Goal: Check status: Check status

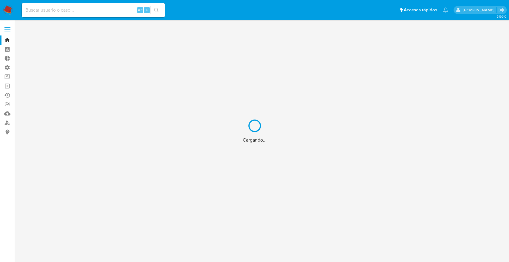
click at [74, 11] on div "Cargando..." at bounding box center [254, 131] width 509 height 262
click at [72, 9] on div "Cargando..." at bounding box center [254, 131] width 509 height 262
click at [69, 9] on input at bounding box center [93, 10] width 143 height 8
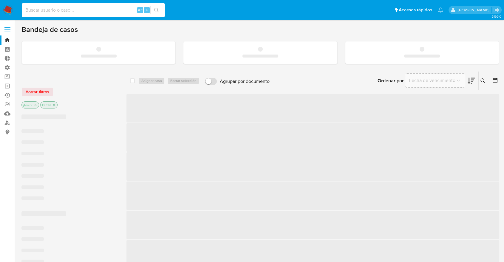
click at [69, 9] on input at bounding box center [93, 10] width 143 height 8
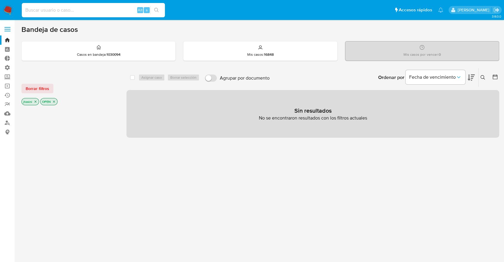
paste input "11472477"
type input "11472477"
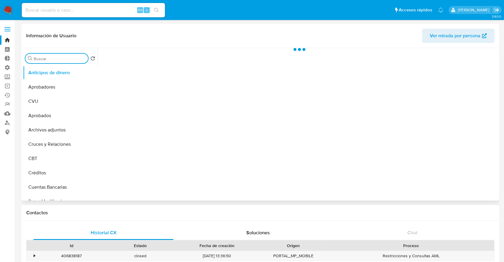
click at [52, 60] on input "Buscar" at bounding box center [60, 58] width 52 height 5
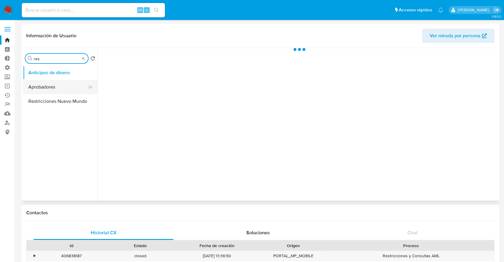
type input "res"
click at [52, 85] on button "Aprobadores" at bounding box center [58, 87] width 70 height 14
select select "10"
click at [54, 91] on button "Aprobadores" at bounding box center [58, 87] width 70 height 14
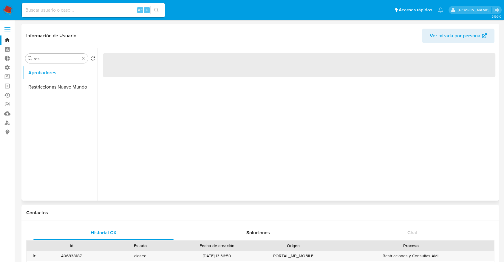
click at [55, 95] on ul "Aprobadores Restricciones Nuevo Mundo" at bounding box center [60, 133] width 75 height 134
click at [55, 91] on button "Restricciones Nuevo Mundo" at bounding box center [58, 87] width 70 height 14
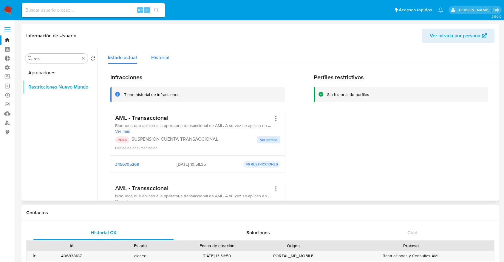
click at [165, 58] on span "Historial" at bounding box center [160, 57] width 18 height 7
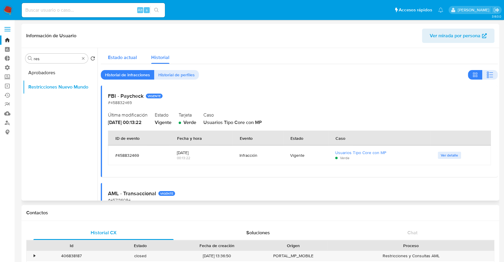
click at [131, 58] on span "Estado actual" at bounding box center [122, 57] width 29 height 7
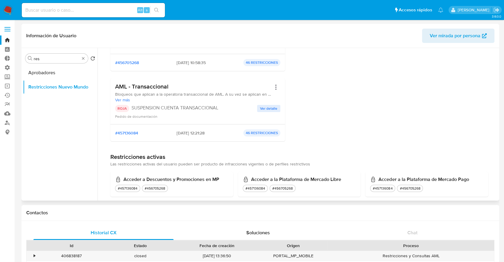
scroll to position [33, 0]
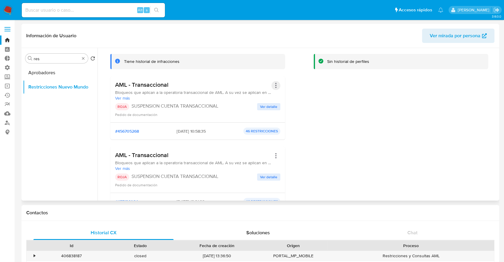
click at [272, 85] on button "Acciones" at bounding box center [275, 85] width 9 height 9
click at [352, 119] on div "Perfiles restrictivos Sin historial de perfiles" at bounding box center [401, 128] width 175 height 174
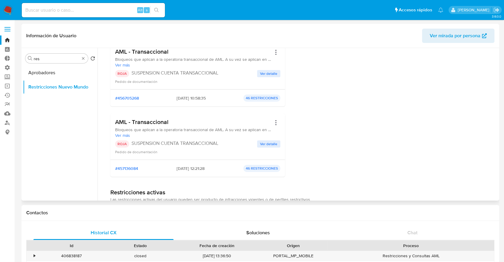
click at [262, 138] on div "AML - Transaccional Bloqueos que aplican a la operatoria transaccional de AML. …" at bounding box center [197, 136] width 165 height 36
click at [262, 140] on div "AML - Transaccional Bloqueos que aplican a la operatoria transaccional de AML. …" at bounding box center [197, 136] width 165 height 36
click at [263, 144] on span "Ver detalle" at bounding box center [268, 144] width 17 height 6
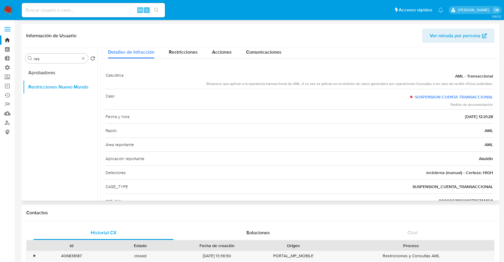
scroll to position [0, 0]
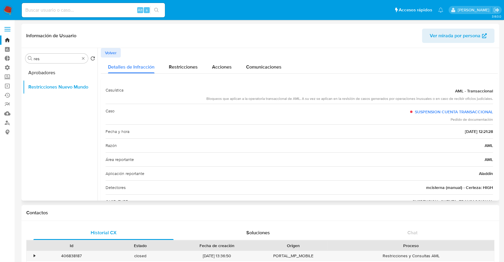
click at [109, 55] on span "Volver" at bounding box center [111, 53] width 12 height 8
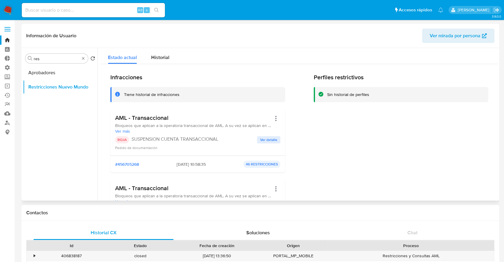
click at [267, 141] on span "Ver detalle" at bounding box center [268, 140] width 17 height 6
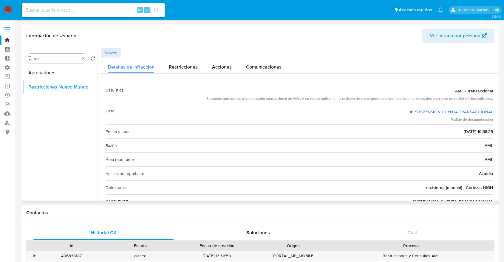
click at [117, 55] on button "Volver" at bounding box center [111, 53] width 20 height 10
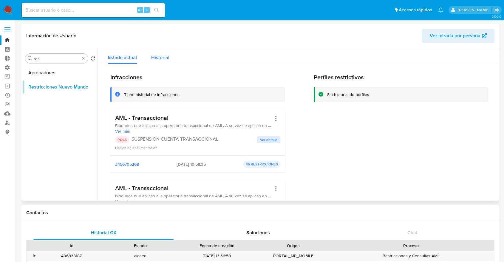
click at [152, 56] on span "Historial" at bounding box center [160, 57] width 18 height 7
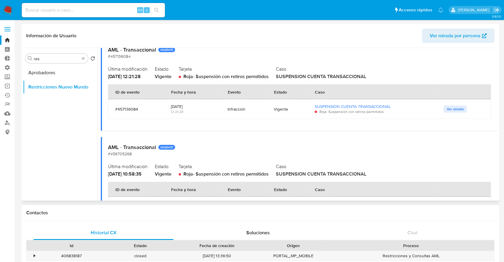
scroll to position [132, 0]
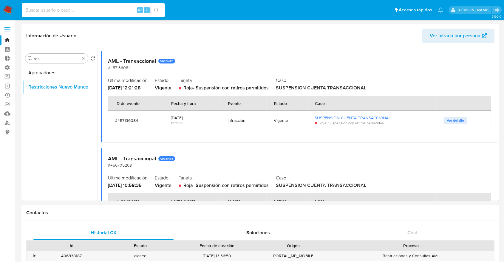
click at [131, 11] on input at bounding box center [93, 10] width 143 height 8
paste input "26000938"
type input "26000938"
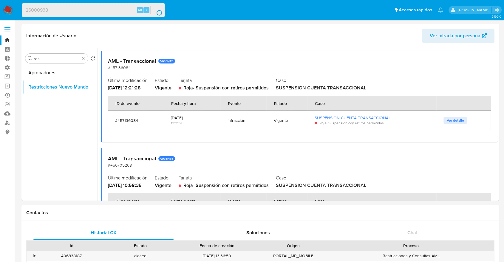
scroll to position [0, 0]
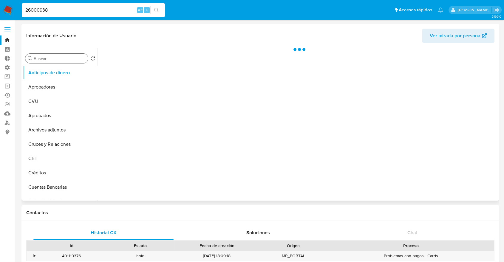
select select "10"
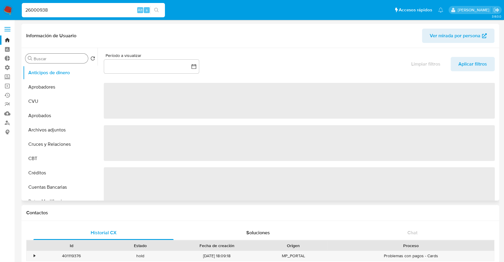
click at [66, 59] on input "Buscar" at bounding box center [60, 58] width 52 height 5
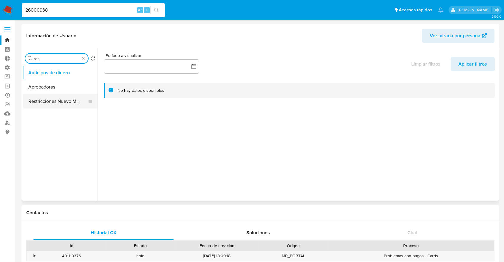
type input "res"
click at [59, 98] on button "Restricciones Nuevo Mundo" at bounding box center [58, 101] width 70 height 14
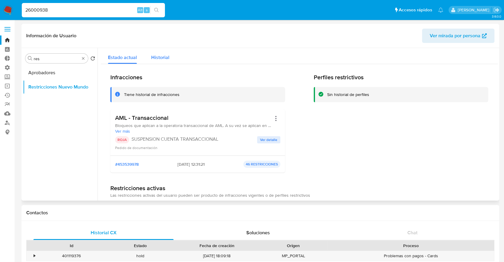
click at [153, 50] on div "Historial" at bounding box center [160, 56] width 18 height 16
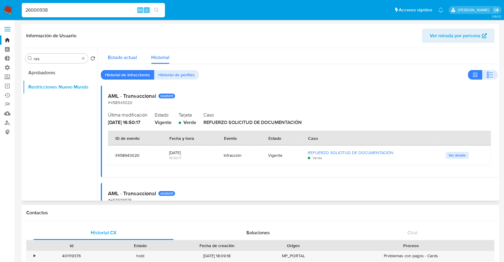
click at [104, 56] on button "Estado actual" at bounding box center [122, 56] width 43 height 16
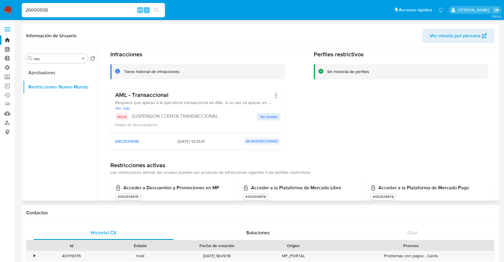
scroll to position [33, 0]
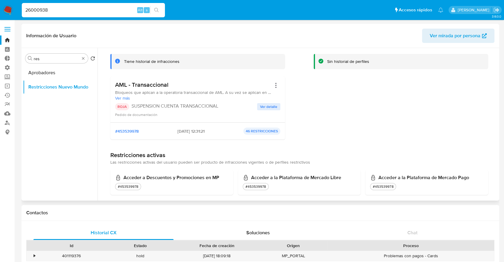
drag, startPoint x: 168, startPoint y: 128, endPoint x: 204, endPoint y: 132, distance: 36.6
click at [204, 132] on div "#453539978 [DATE] 12:31:21 46 RESTRICCIONES" at bounding box center [197, 131] width 165 height 7
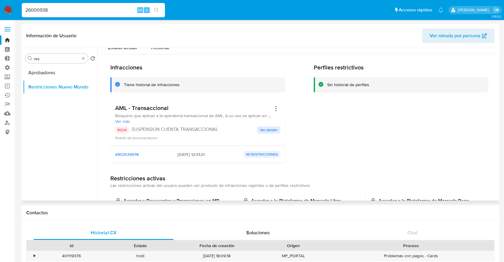
scroll to position [0, 0]
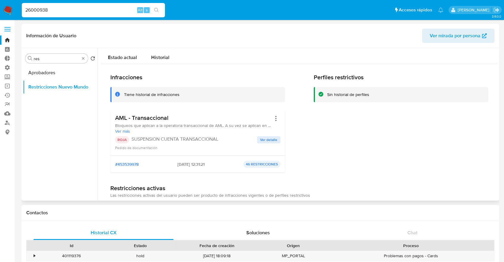
click at [160, 59] on span "Historial" at bounding box center [160, 57] width 18 height 7
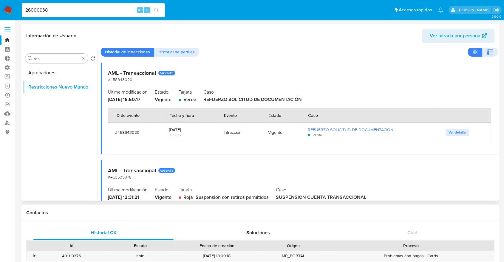
scroll to position [33, 0]
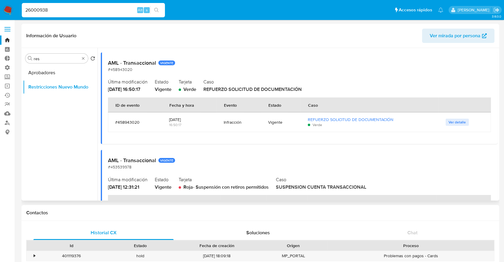
drag, startPoint x: 252, startPoint y: 117, endPoint x: 330, endPoint y: 123, distance: 78.4
click at [330, 123] on tr "#458943020 [DATE] 16:50:17 Infracción Vigente REFUERZO SOLICITUD DE DOCUMENTACI…" at bounding box center [299, 122] width 383 height 20
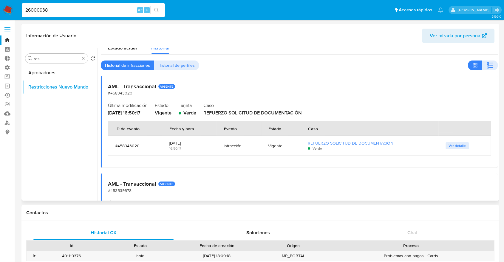
scroll to position [0, 0]
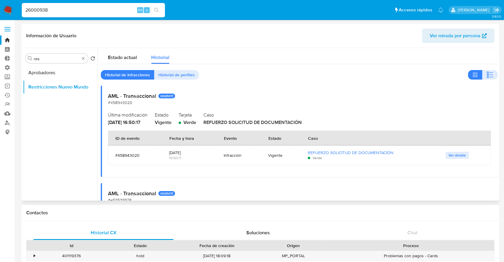
click at [226, 150] on td "Infracción" at bounding box center [238, 155] width 44 height 20
drag, startPoint x: 228, startPoint y: 152, endPoint x: 389, endPoint y: 163, distance: 161.7
click at [389, 163] on tr "#458943020 [DATE] 16:50:17 Infracción Vigente REFUERZO SOLICITUD DE DOCUMENTACI…" at bounding box center [299, 155] width 383 height 20
click at [389, 163] on div "REFUERZO SOLICITUD DE DOCUMENTACIÓN Verde" at bounding box center [369, 155] width 123 height 20
click at [259, 160] on td "Infracción" at bounding box center [238, 155] width 44 height 20
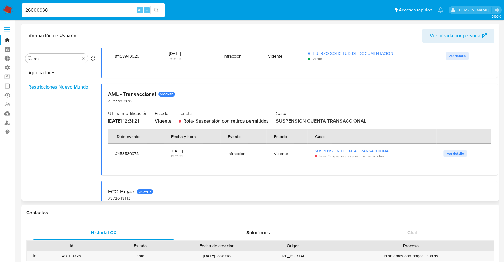
scroll to position [33, 0]
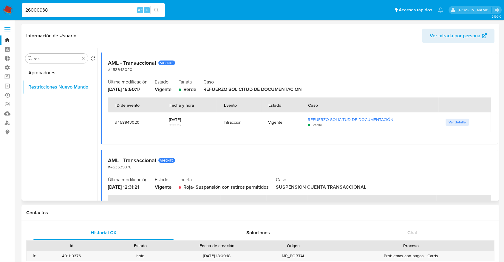
drag, startPoint x: 177, startPoint y: 111, endPoint x: 285, endPoint y: 119, distance: 108.5
click at [285, 119] on table "ID de evento Fecha y hora Evento Estado Caso #458943020 [DATE] 16:50:17 Infracc…" at bounding box center [299, 114] width 383 height 35
click at [285, 119] on div "Vigente" at bounding box center [280, 122] width 25 height 14
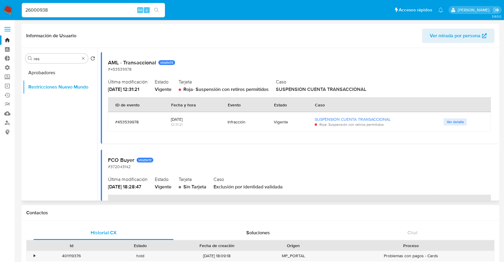
scroll to position [132, 0]
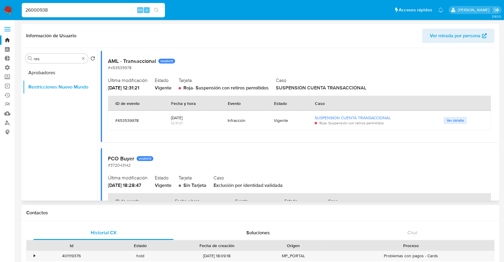
drag, startPoint x: 267, startPoint y: 124, endPoint x: 324, endPoint y: 128, distance: 57.1
click at [324, 128] on tr "#453539978 [DATE] 12:31:21 Infracción Vigente SUSPENSION CUENTA TRANSACCIONAL R…" at bounding box center [299, 121] width 383 height 20
click at [324, 128] on div "SUSPENSION CUENTA TRANSACCIONAL Roja - Suspensión con retiros permitidos" at bounding box center [372, 121] width 115 height 20
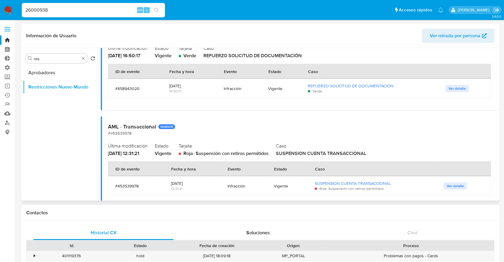
scroll to position [62, 0]
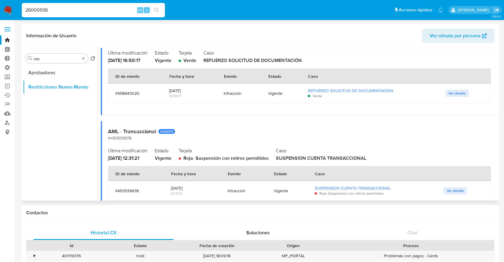
drag, startPoint x: 397, startPoint y: 155, endPoint x: 113, endPoint y: 76, distance: 295.2
click at [113, 76] on div "AML - Transaccional VIGENTE #458943020 Última modificación [DATE] 16:50:17 Esta…" at bounding box center [299, 167] width 397 height 287
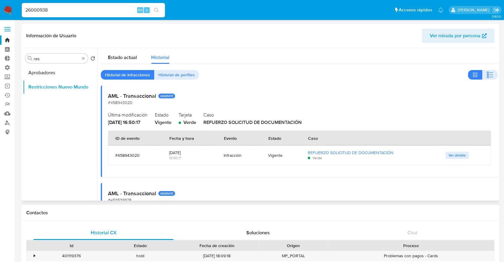
click at [117, 71] on span "Historial de infracciones" at bounding box center [127, 75] width 45 height 8
click at [119, 60] on span "Estado actual" at bounding box center [122, 57] width 29 height 7
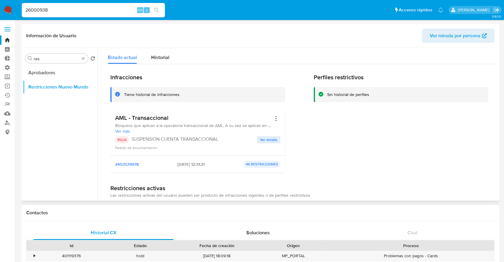
click at [198, 162] on span "[DATE] 12:31:21" at bounding box center [190, 164] width 27 height 5
click at [196, 166] on span "[DATE] 12:31:21" at bounding box center [190, 164] width 27 height 5
